Goal: Task Accomplishment & Management: Complete application form

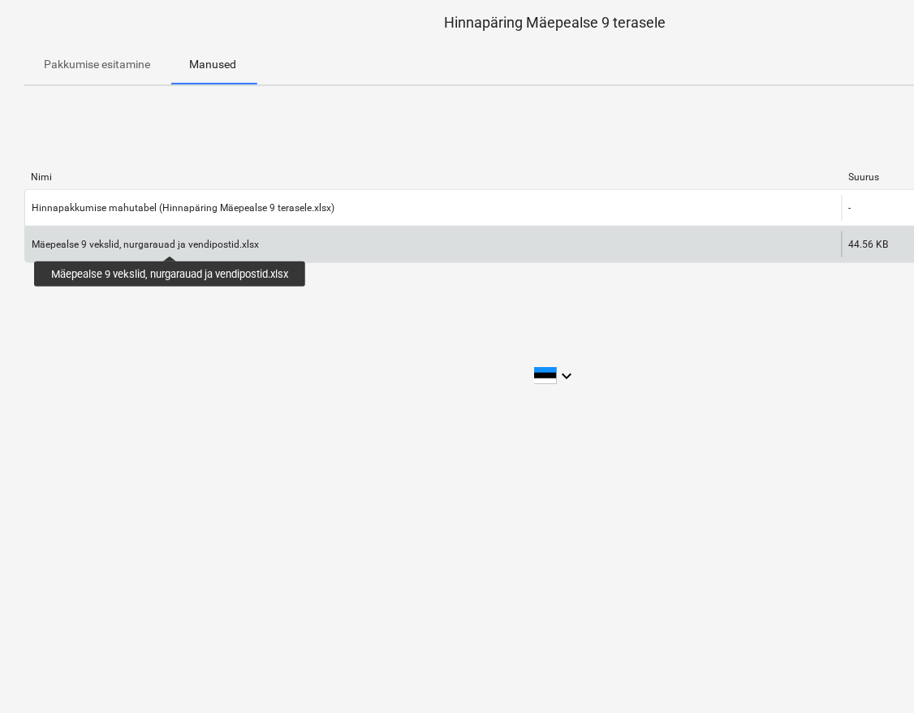
click at [167, 241] on div "Mäepealse 9 vekslid, nurgarauad ja vendipostid.xlsx" at bounding box center [145, 244] width 227 height 11
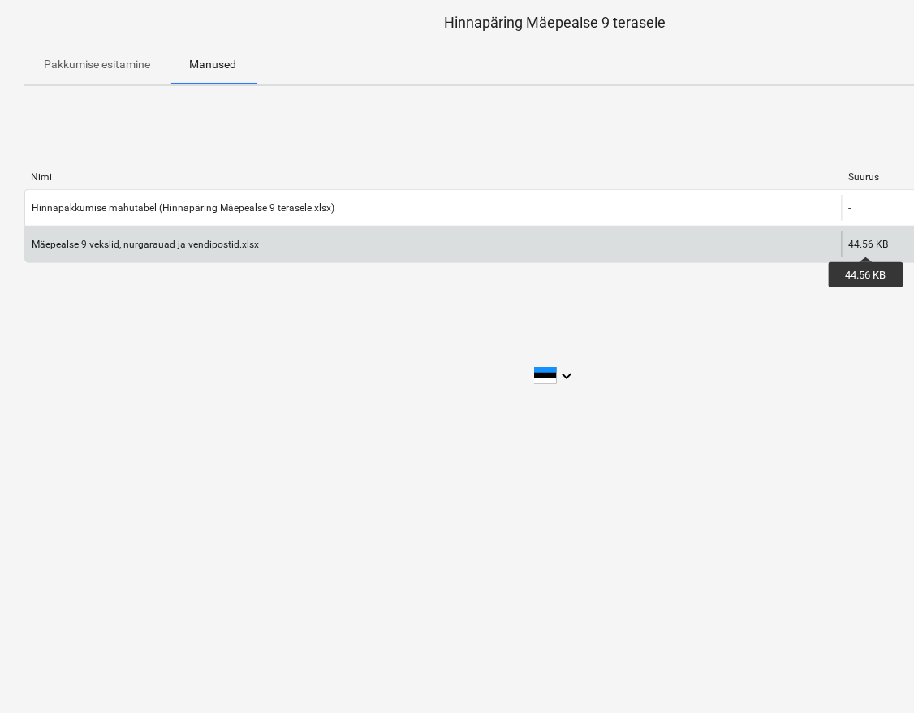
click at [866, 242] on div "44.56 KB" at bounding box center [869, 244] width 40 height 11
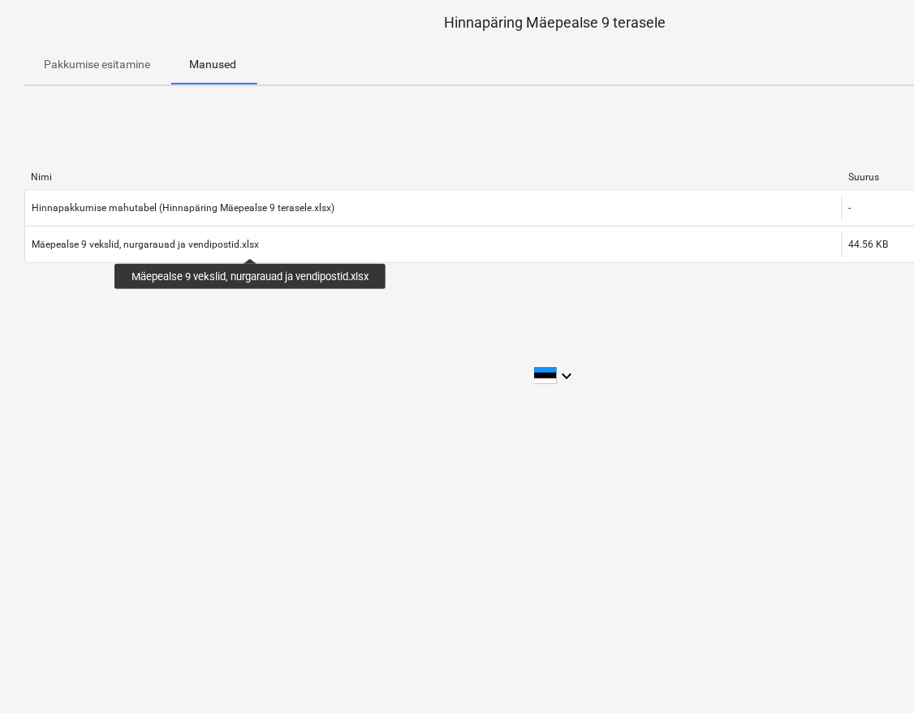
drag, startPoint x: 252, startPoint y: 244, endPoint x: 188, endPoint y: 296, distance: 82.5
click at [188, 296] on div "[PERSON_NAME] Lae alla Hinnapakkumise mahutabel (Hinnapäring Mäepealse 9 terase…" at bounding box center [555, 221] width 1062 height 244
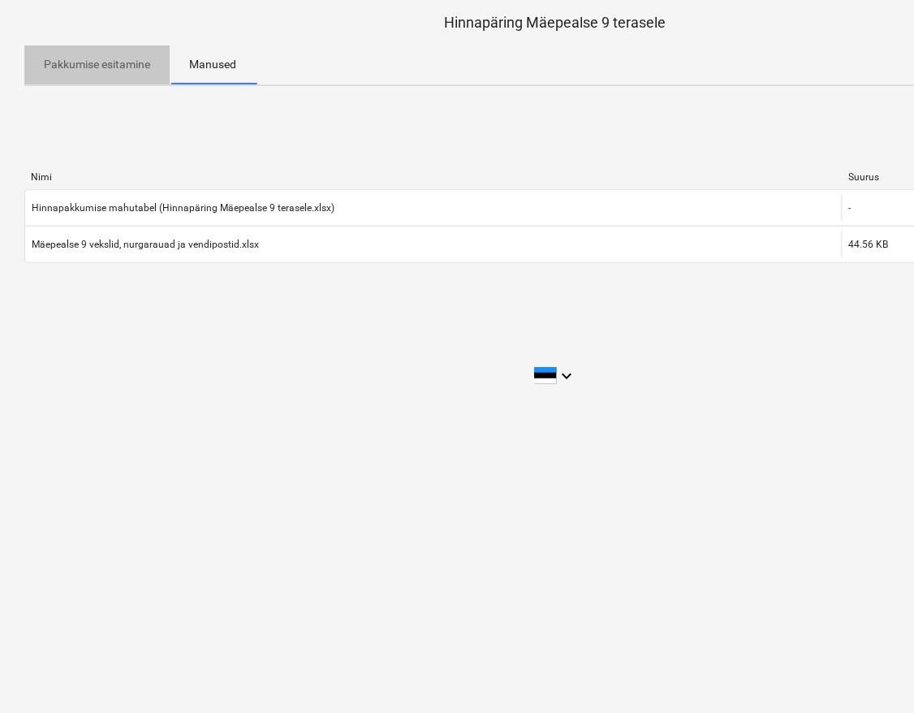
click at [84, 65] on p "Pakkumise esitamine" at bounding box center [97, 64] width 106 height 17
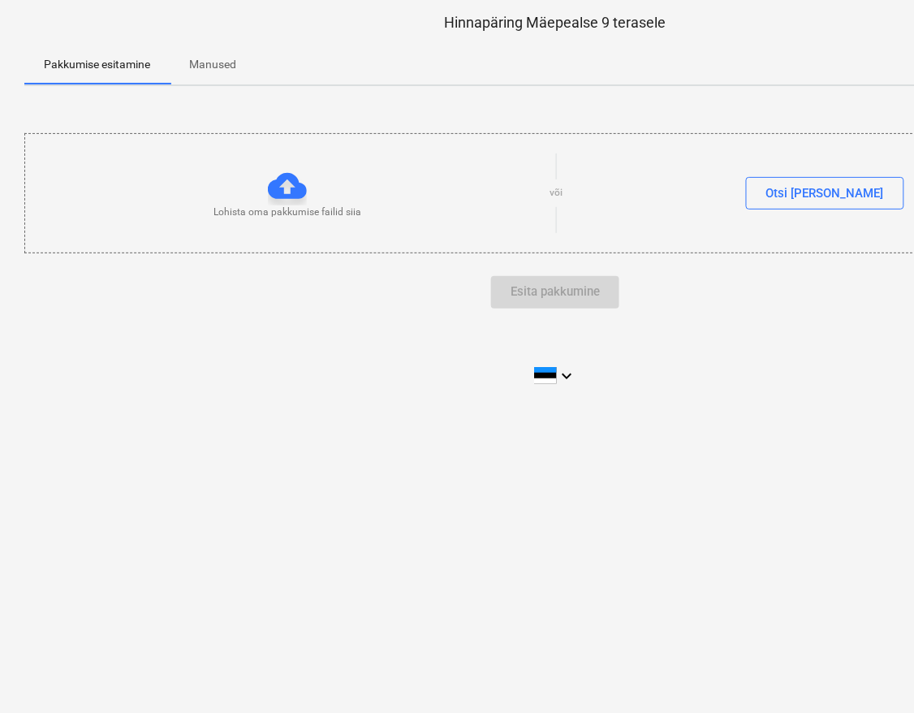
click at [201, 63] on p "Manused" at bounding box center [212, 64] width 47 height 17
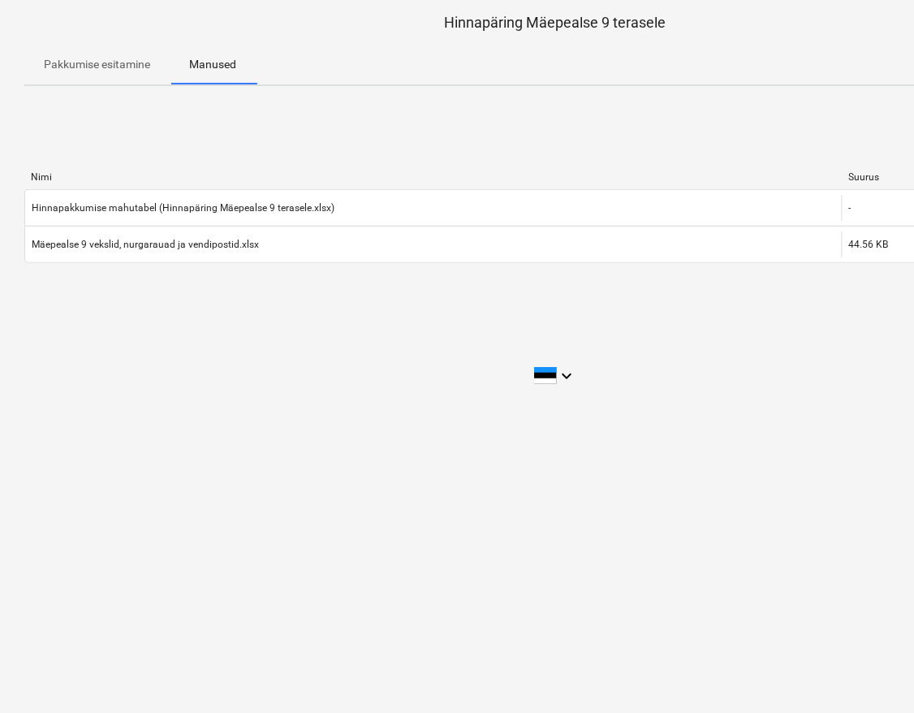
click at [627, 71] on div "Pakkumise esitamine Manused" at bounding box center [555, 64] width 1062 height 39
click at [866, 112] on div "[PERSON_NAME] Lae alla Hinnapakkumise mahutabel (Hinnapäring Mäepealse 9 terase…" at bounding box center [555, 221] width 1062 height 244
click at [856, 173] on div at bounding box center [842, 176] width 29 height 11
click at [864, 179] on div "Suurus" at bounding box center [883, 176] width 68 height 11
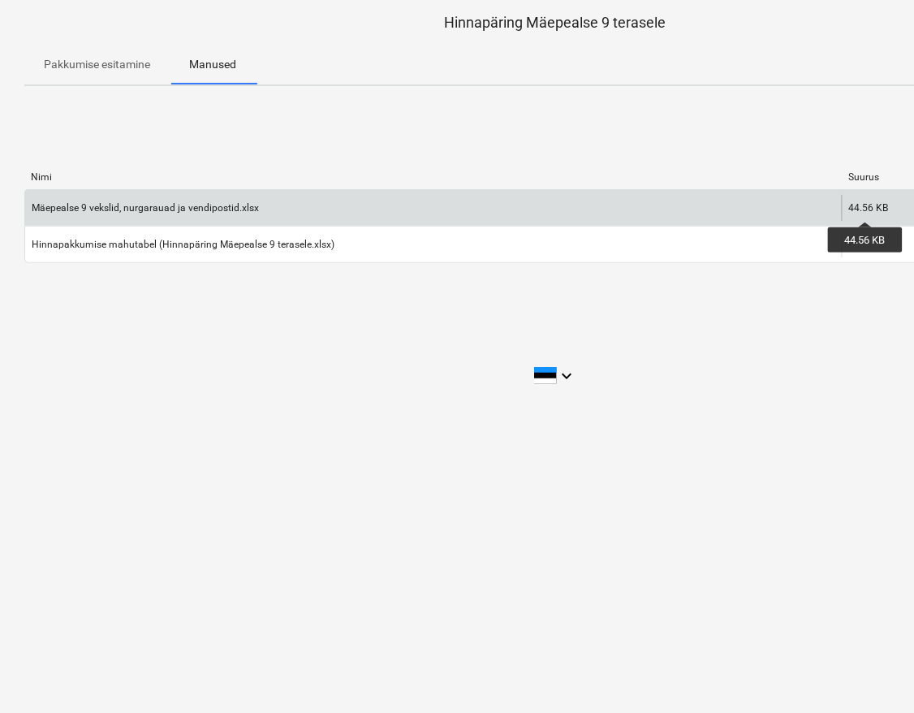
click at [865, 207] on div "44.56 KB" at bounding box center [869, 207] width 40 height 11
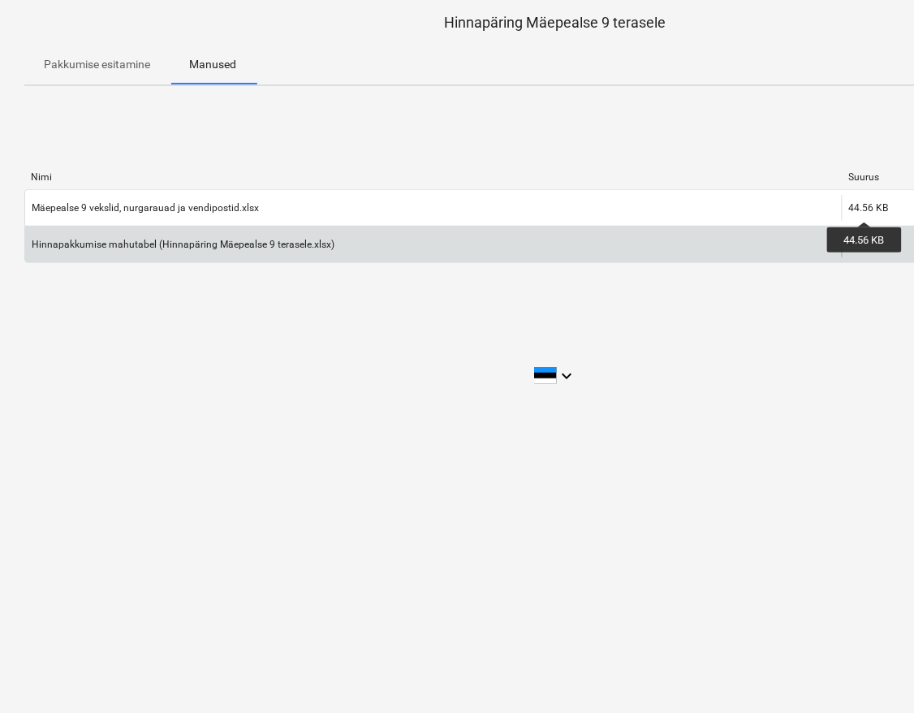
drag, startPoint x: 865, startPoint y: 207, endPoint x: 866, endPoint y: 237, distance: 30.0
click at [866, 237] on div "-" at bounding box center [882, 244] width 81 height 26
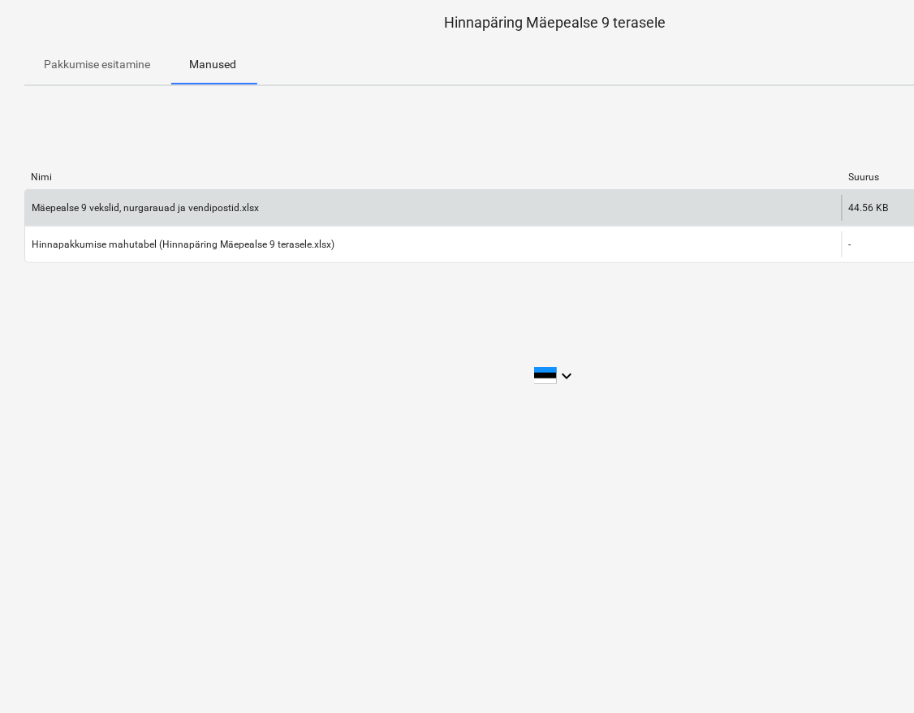
click at [871, 214] on div "44.56 KB" at bounding box center [882, 208] width 81 height 26
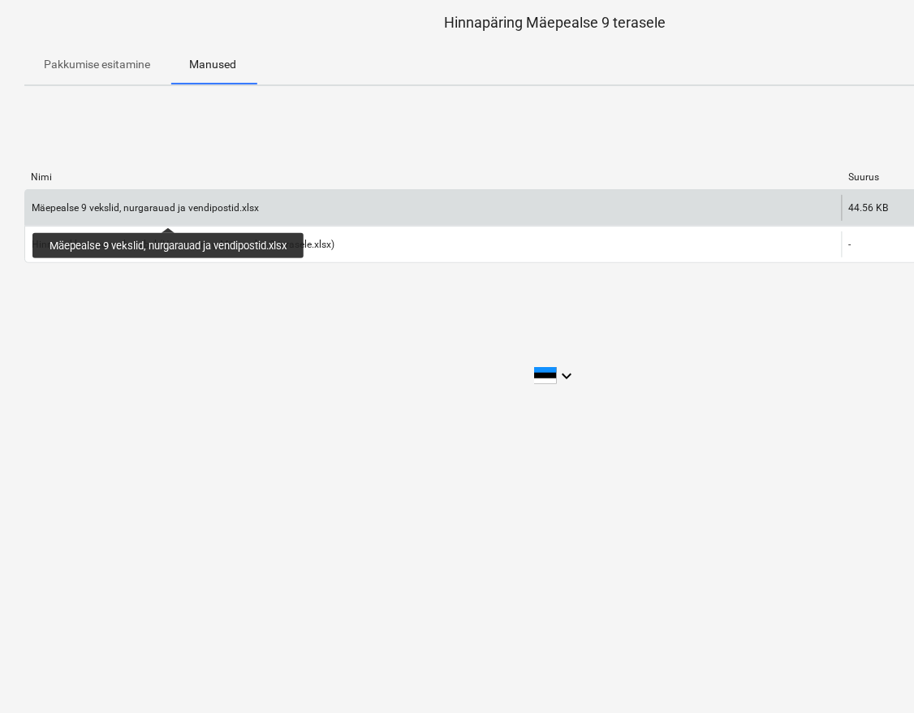
click at [171, 213] on div "Mäepealse 9 vekslid, nurgarauad ja vendipostid.xlsx" at bounding box center [145, 207] width 227 height 11
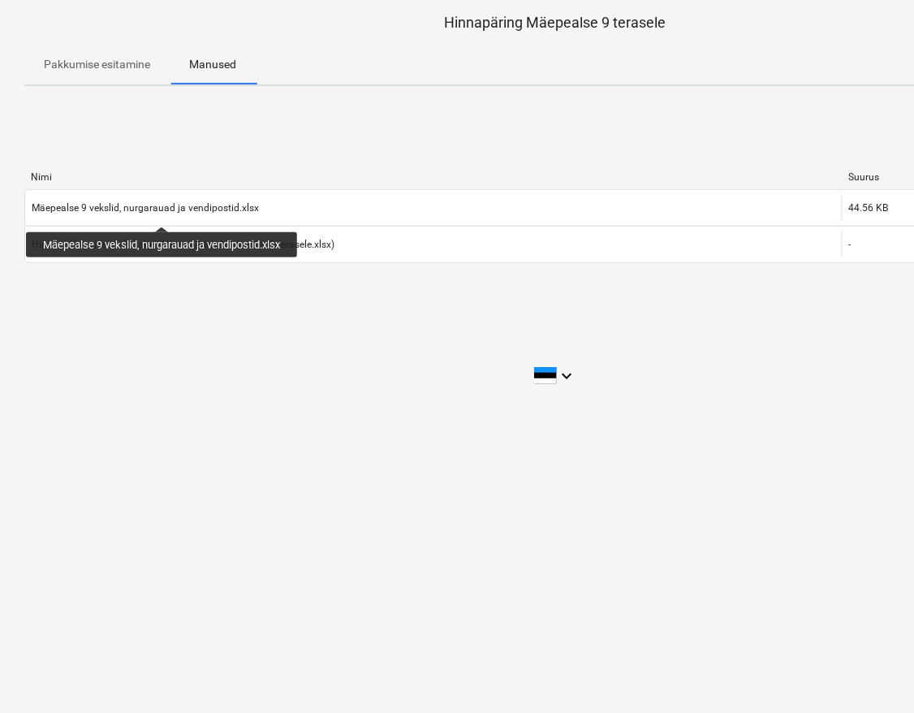
drag, startPoint x: 164, startPoint y: 212, endPoint x: 109, endPoint y: 344, distance: 143.4
click at [110, 344] on div "Hinnapäring Mäepealse 9 terasele Pakkumise esitamine Manused [PERSON_NAME] Mäep…" at bounding box center [555, 356] width 1111 height 713
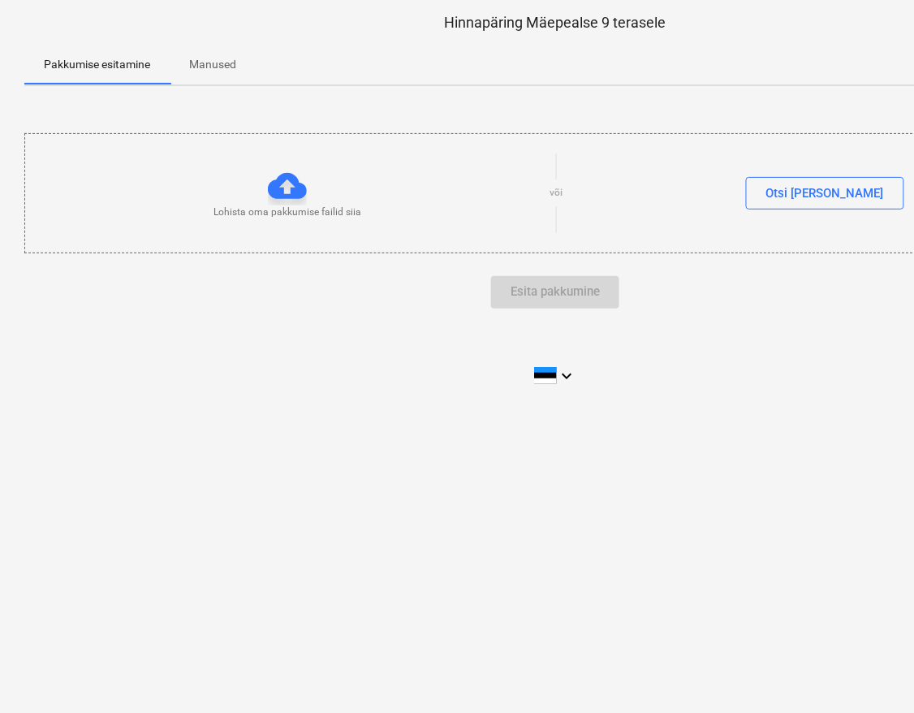
click at [221, 61] on p "Manused" at bounding box center [212, 64] width 47 height 17
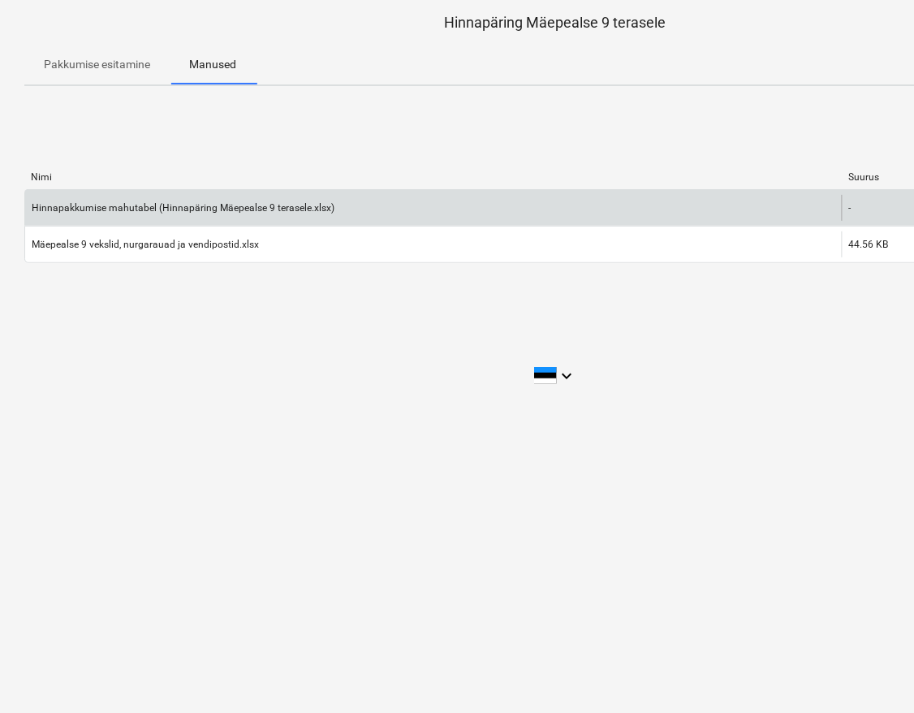
click at [880, 213] on div "-" at bounding box center [882, 208] width 81 height 26
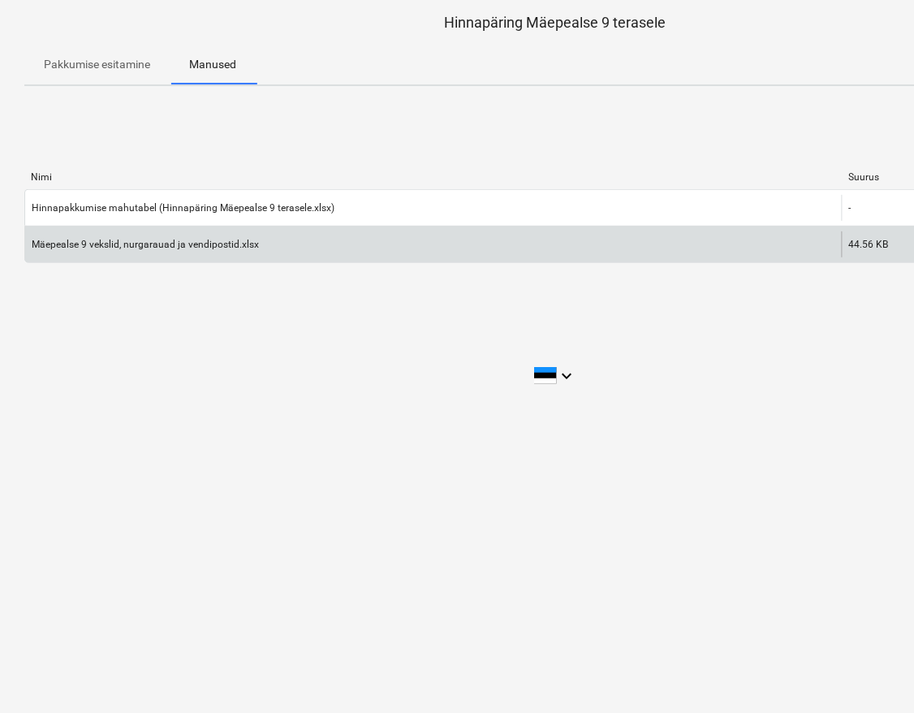
click at [870, 254] on div "44.56 KB" at bounding box center [882, 244] width 81 height 26
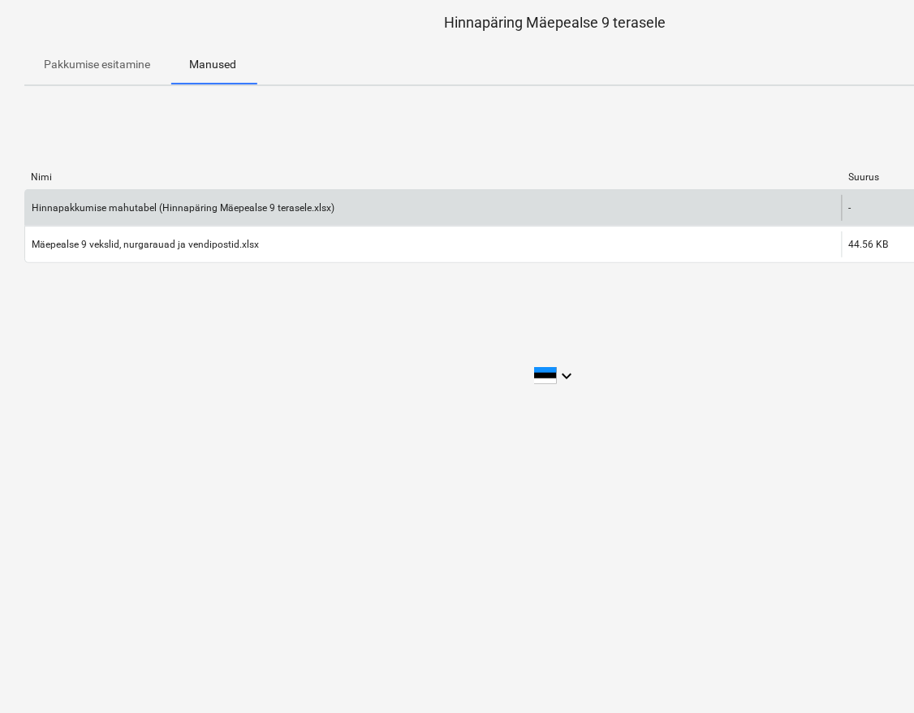
click at [237, 204] on div "Hinnapakkumise mahutabel (Hinnapäring Mäepealse 9 terasele.xlsx)" at bounding box center [183, 207] width 303 height 11
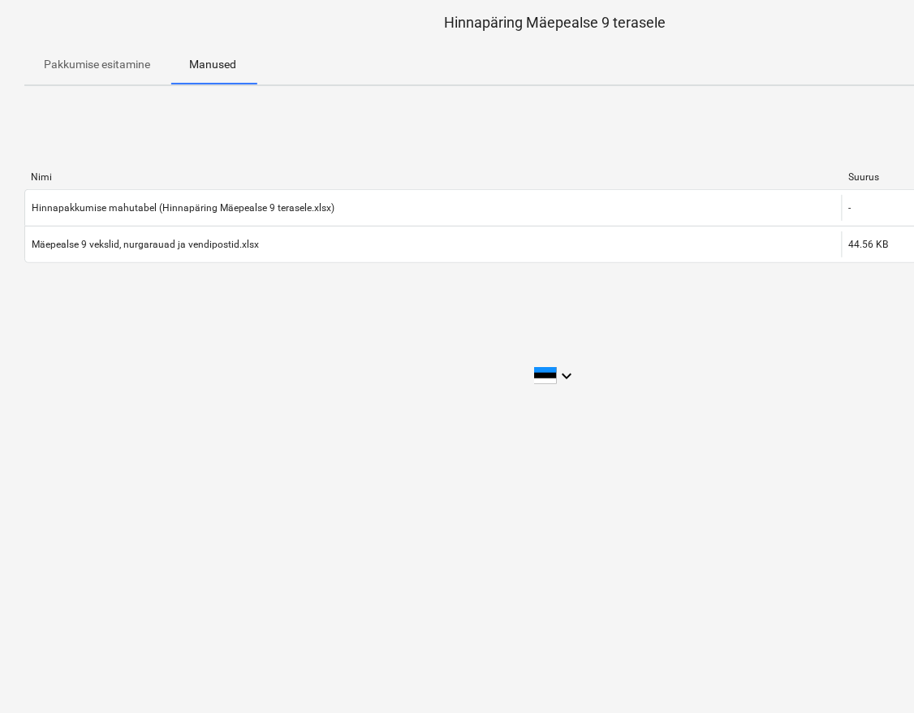
click at [135, 76] on span "Pakkumise esitamine" at bounding box center [96, 64] width 145 height 27
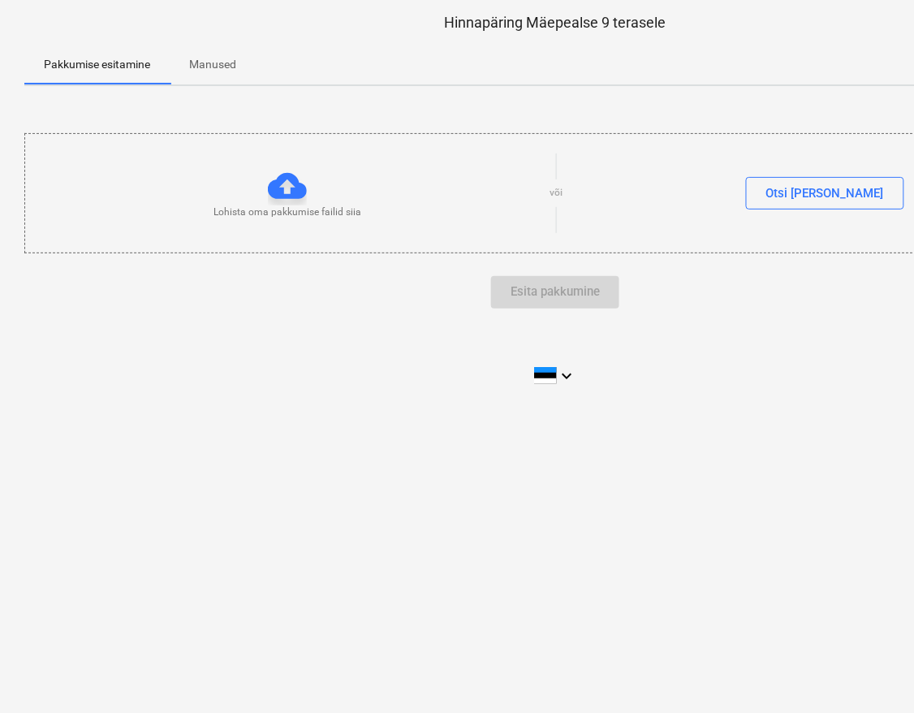
click at [265, 190] on div "Lohista oma pakkumise failid siia" at bounding box center [287, 192] width 524 height 53
click at [808, 192] on div "Otsi [PERSON_NAME]" at bounding box center [825, 193] width 118 height 21
click at [279, 190] on div at bounding box center [287, 185] width 39 height 39
click at [278, 211] on p "Lohista oma pakkumise failid siia" at bounding box center [288, 212] width 148 height 14
click at [214, 67] on p "Manused" at bounding box center [212, 64] width 47 height 17
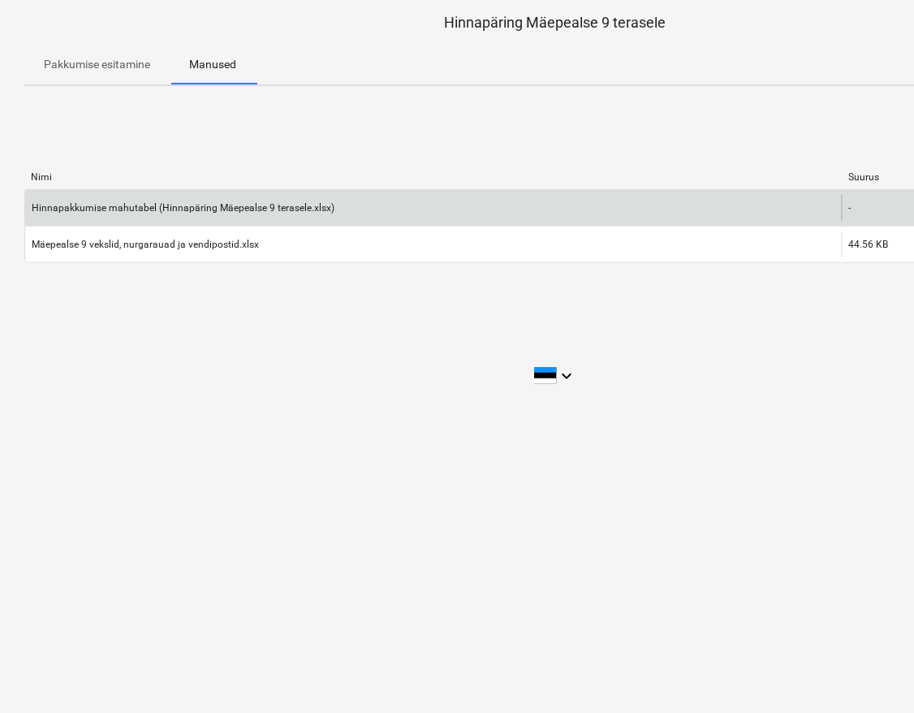
click at [82, 198] on div "Hinnapakkumise mahutabel (Hinnapäring Mäepealse 9 terasele.xlsx)" at bounding box center [433, 208] width 817 height 26
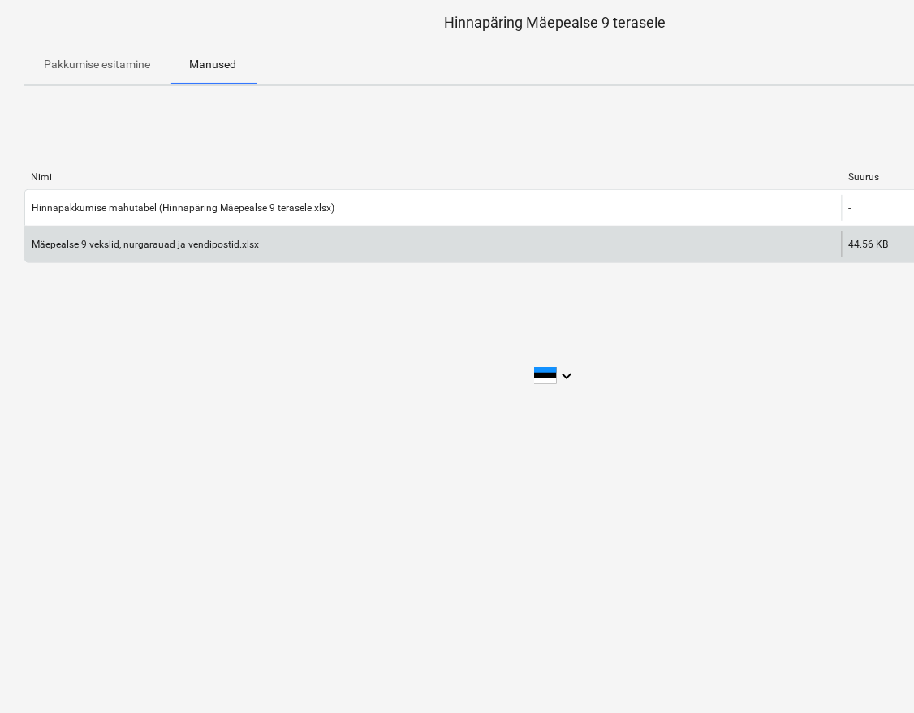
click at [854, 244] on div "44.56 KB" at bounding box center [869, 244] width 40 height 11
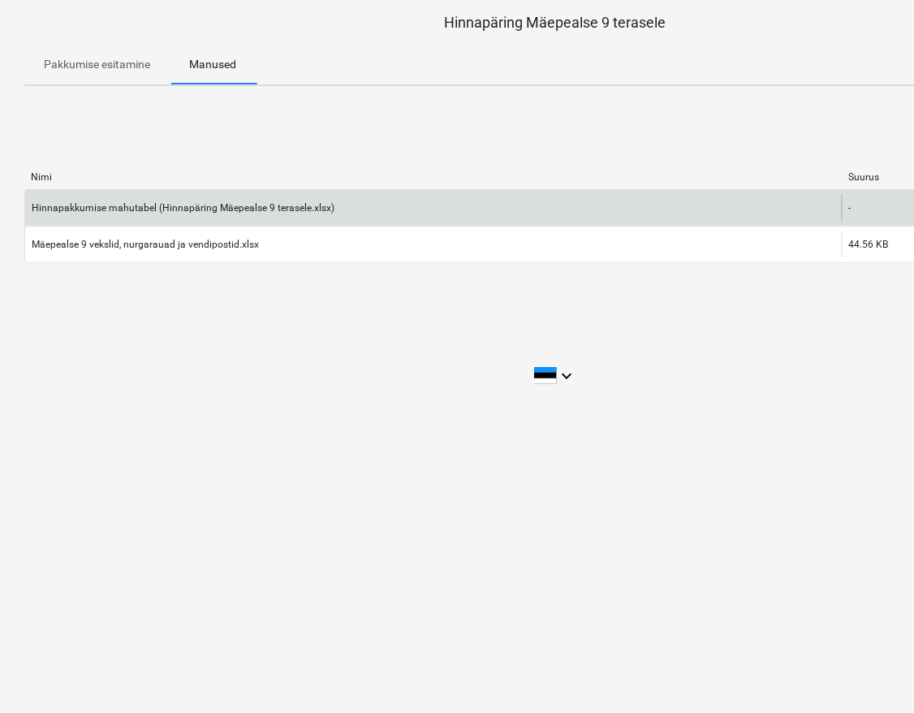
click at [156, 222] on div "Hinnapakkumise mahutabel (Hinnapäring Mäepealse 9 terasele.xlsx) - Lae alla pak…" at bounding box center [555, 207] width 1062 height 37
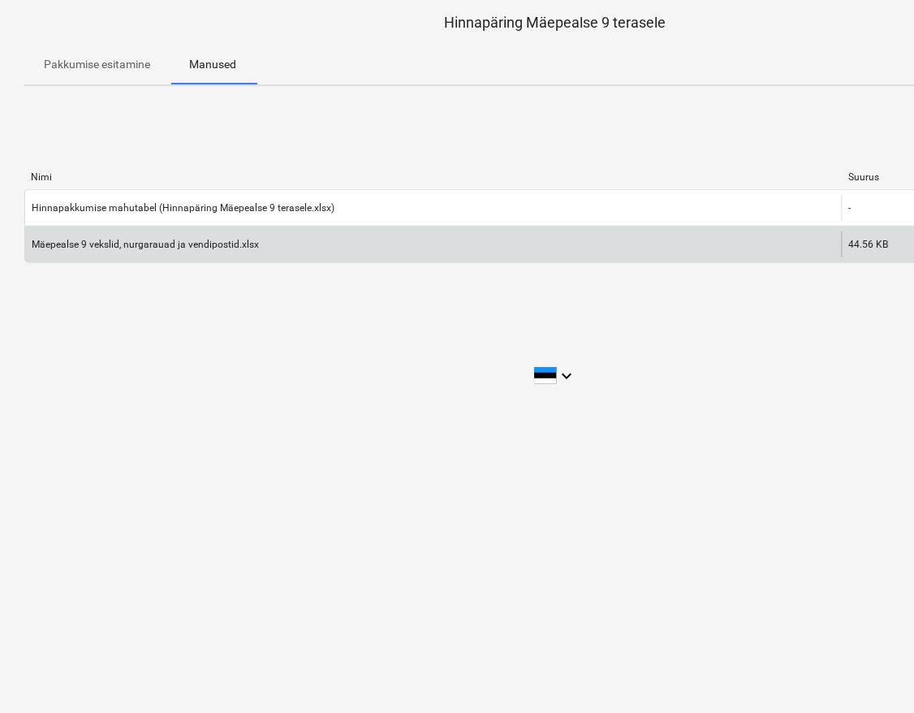
drag, startPoint x: 156, startPoint y: 222, endPoint x: 145, endPoint y: 241, distance: 21.9
click at [144, 242] on div "Mäepealse 9 vekslid, nurgarauad ja vendipostid.xlsx" at bounding box center [145, 244] width 227 height 11
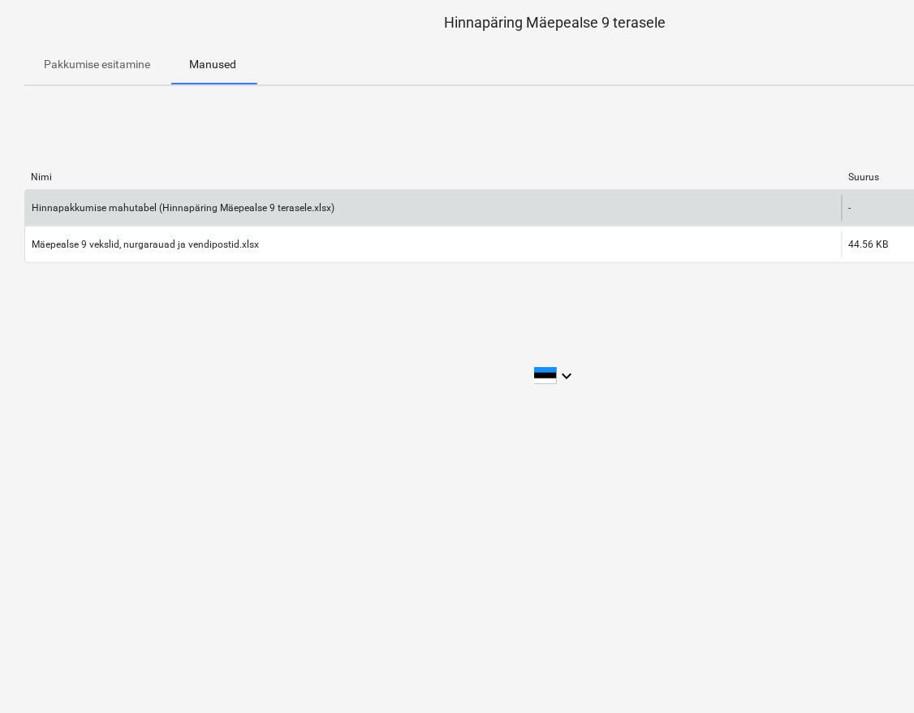
click at [149, 215] on div "Hinnapakkumise mahutabel (Hinnapäring Mäepealse 9 terasele.xlsx)" at bounding box center [433, 208] width 817 height 26
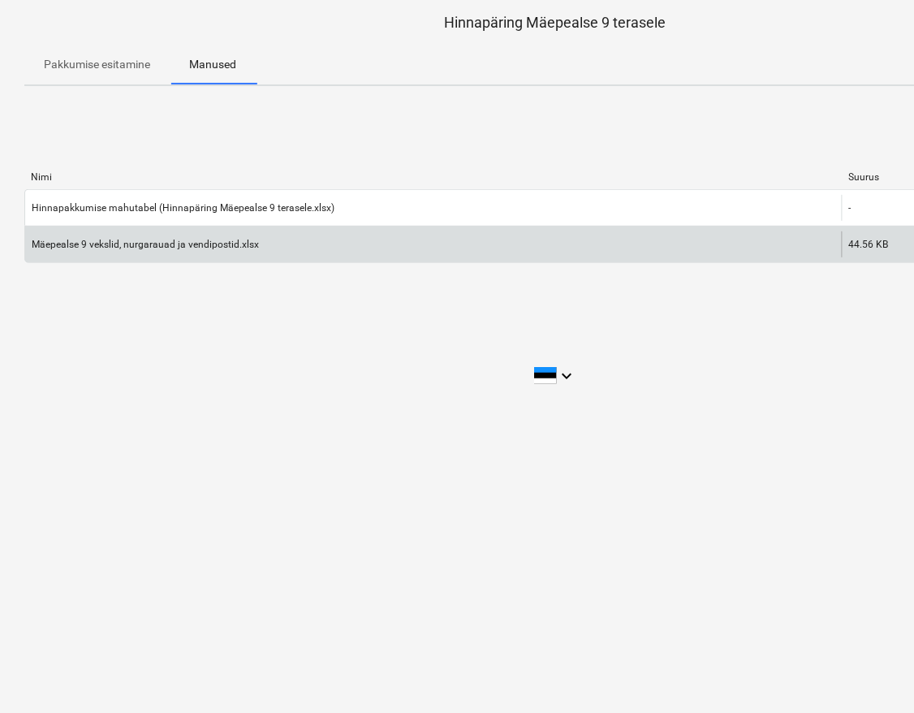
drag, startPoint x: 151, startPoint y: 233, endPoint x: 156, endPoint y: 215, distance: 18.5
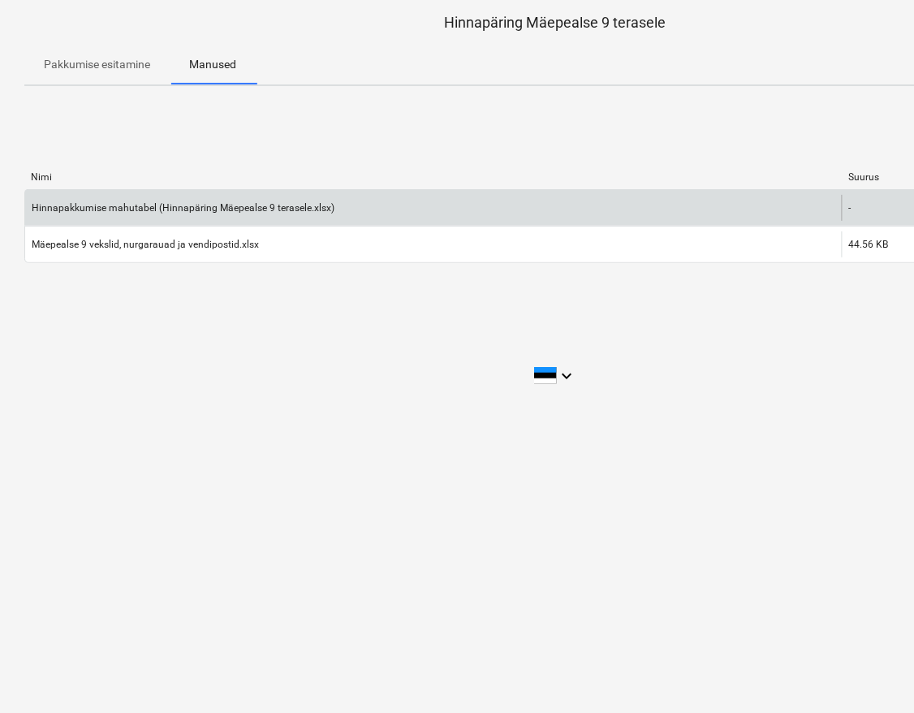
click at [151, 232] on div "Mäepealse 9 vekslid, nurgarauad ja vendipostid.xlsx" at bounding box center [433, 244] width 817 height 26
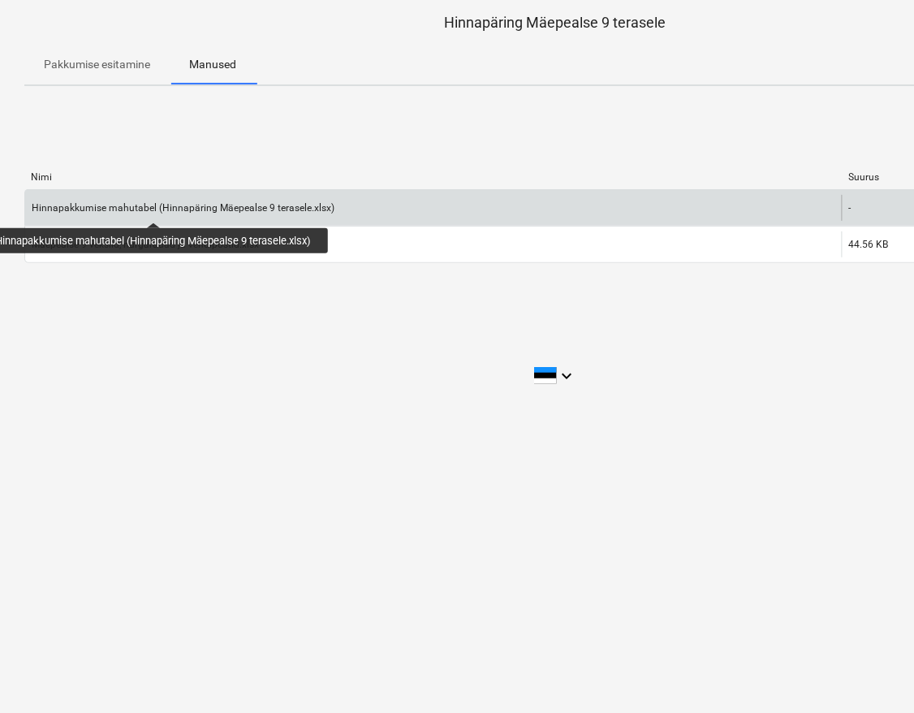
click at [156, 208] on div "Hinnapakkumise mahutabel (Hinnapäring Mäepealse 9 terasele.xlsx)" at bounding box center [183, 207] width 303 height 11
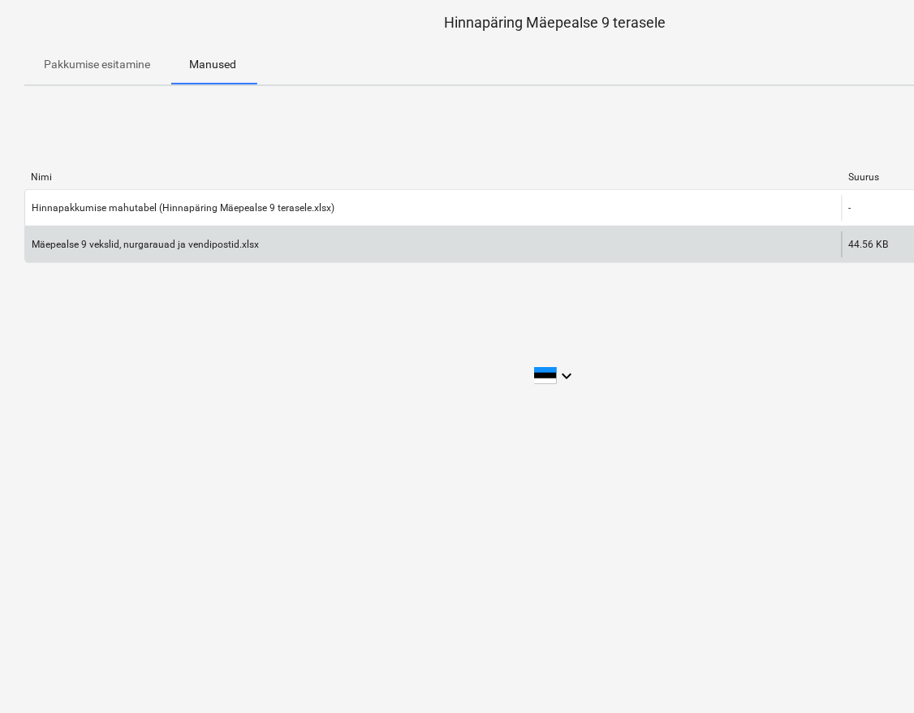
click at [157, 239] on div "Mäepealse 9 vekslid, nurgarauad ja vendipostid.xlsx" at bounding box center [145, 244] width 227 height 11
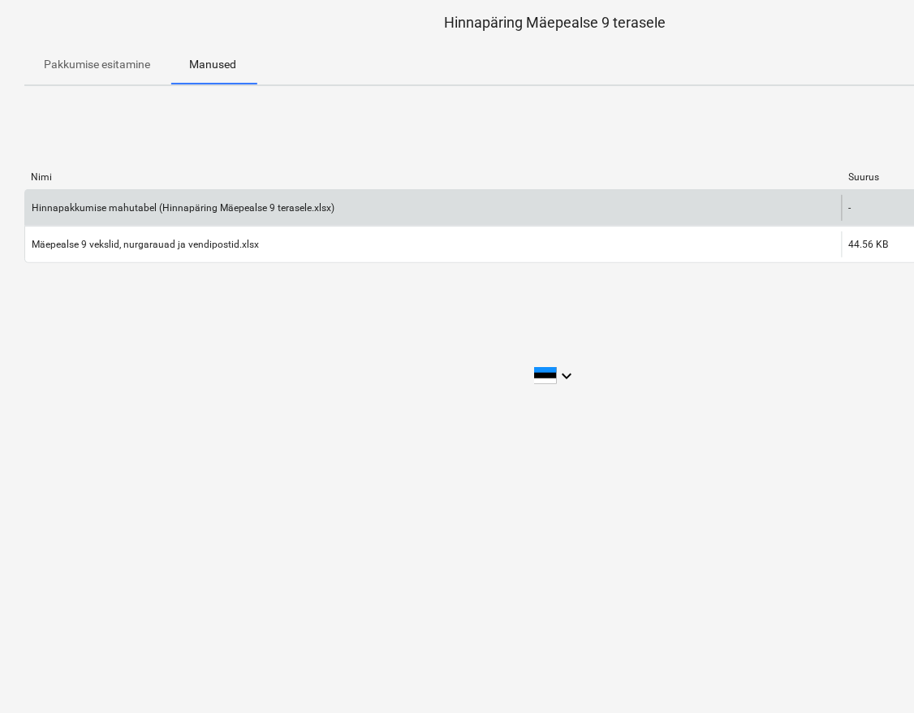
click at [167, 214] on div "Hinnapakkumise mahutabel (Hinnapäring Mäepealse 9 terasele.xlsx)" at bounding box center [433, 208] width 817 height 26
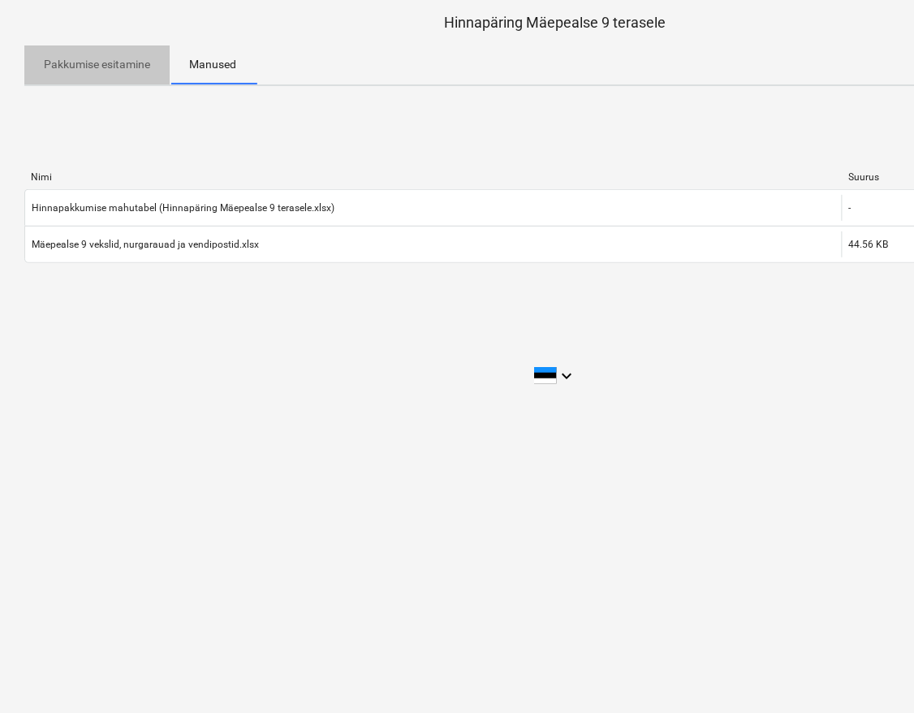
click at [123, 59] on p "Pakkumise esitamine" at bounding box center [97, 64] width 106 height 17
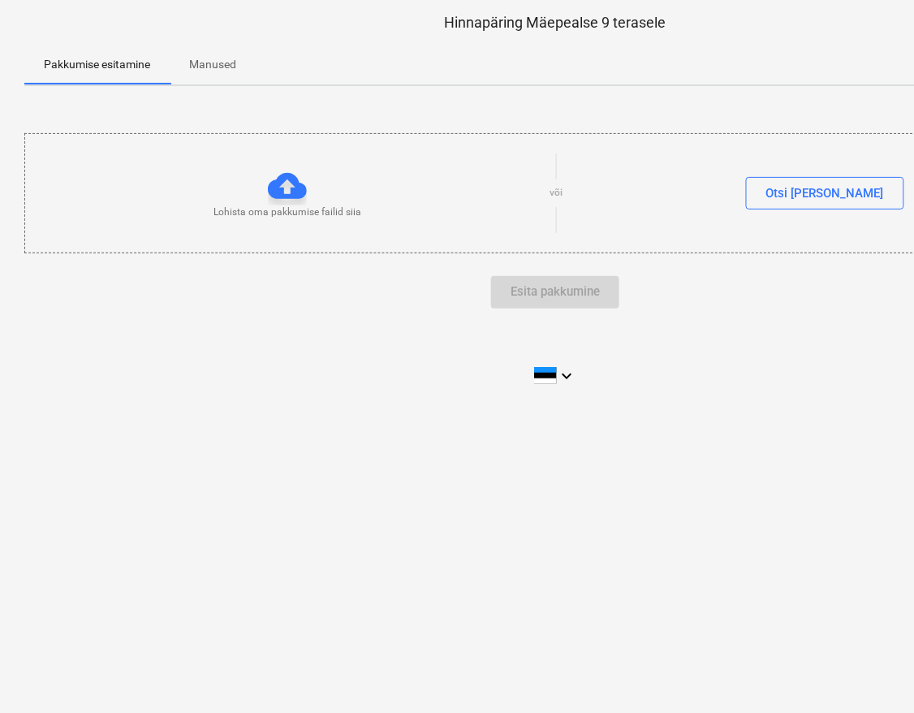
click at [288, 182] on div at bounding box center [287, 185] width 39 height 39
click at [285, 188] on div at bounding box center [287, 185] width 39 height 39
